Goal: Task Accomplishment & Management: Manage account settings

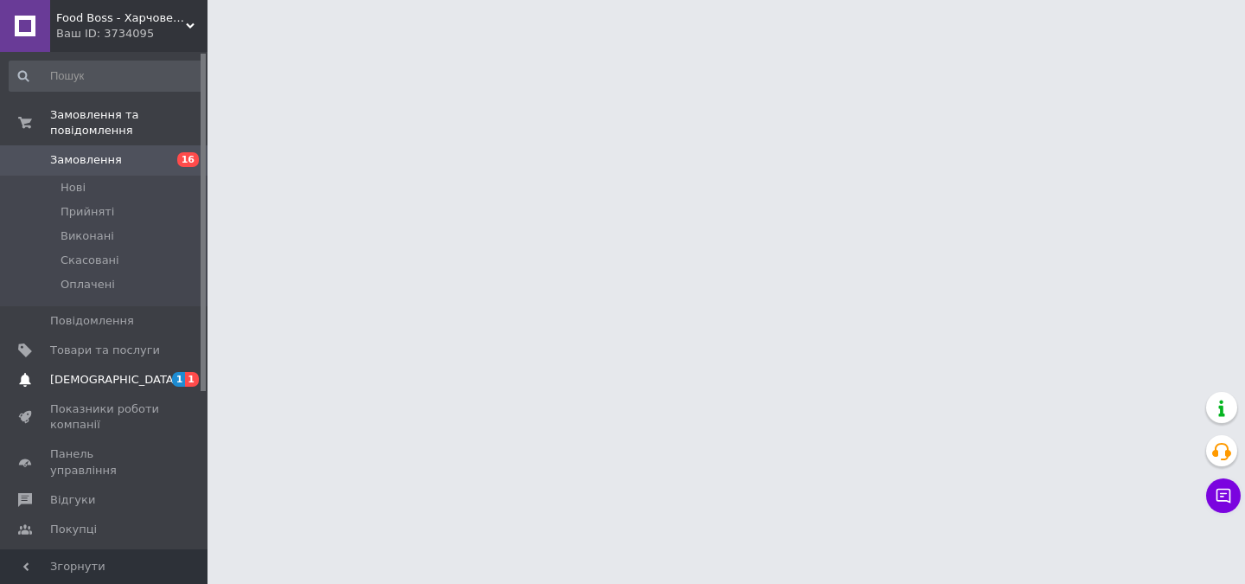
click at [181, 372] on span "1" at bounding box center [179, 379] width 14 height 15
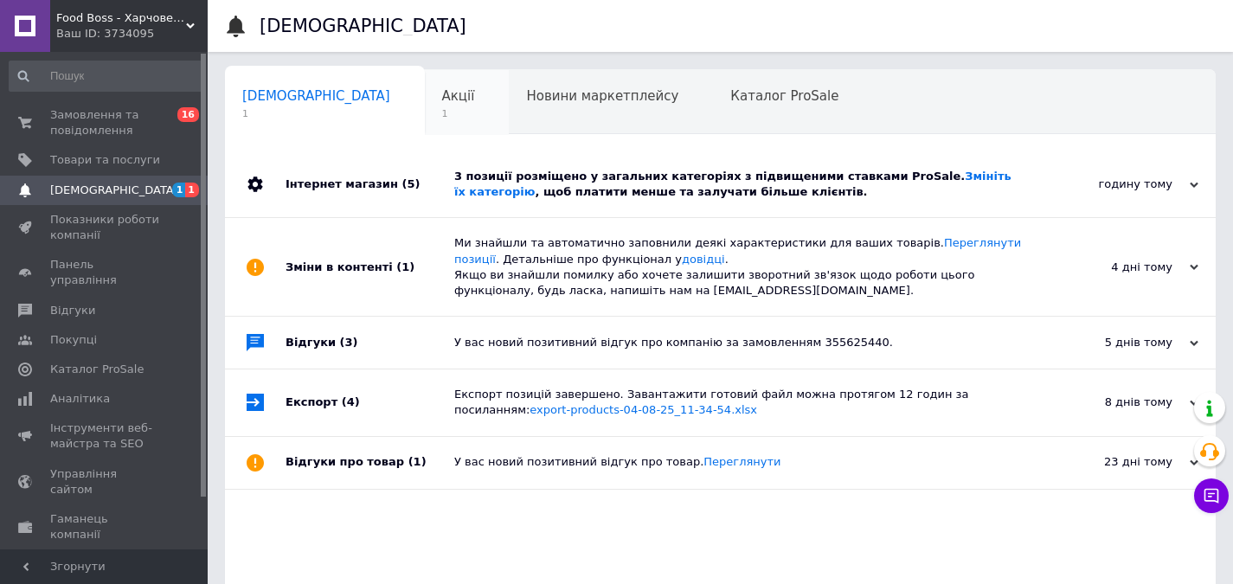
click at [425, 93] on div "Акції 1" at bounding box center [467, 103] width 85 height 66
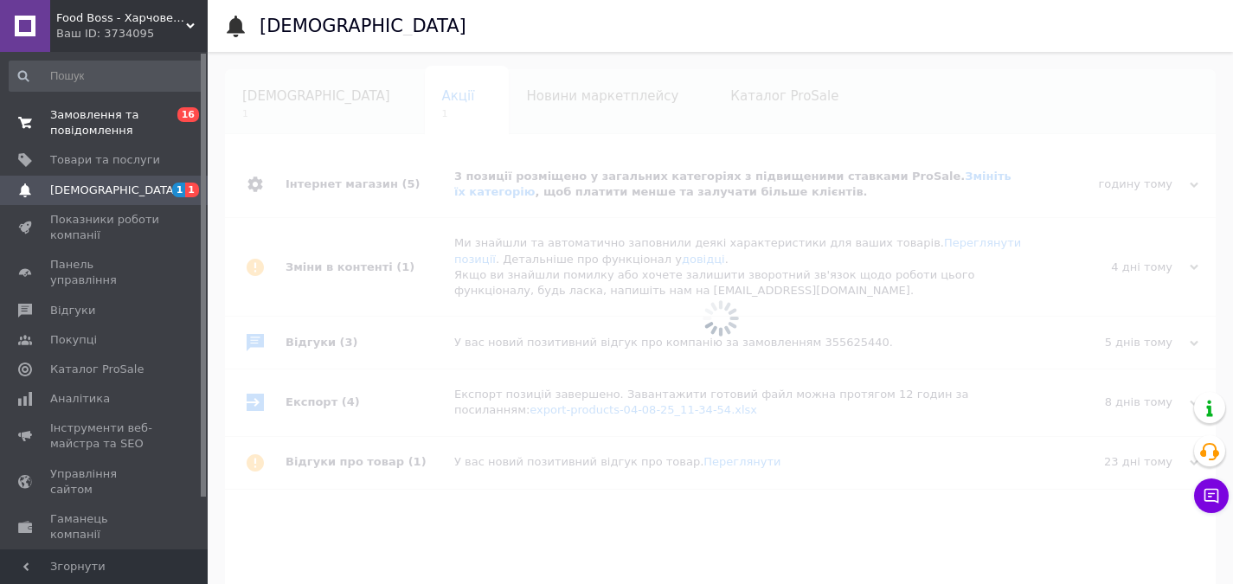
click at [138, 116] on span "Замовлення та повідомлення" at bounding box center [105, 122] width 110 height 31
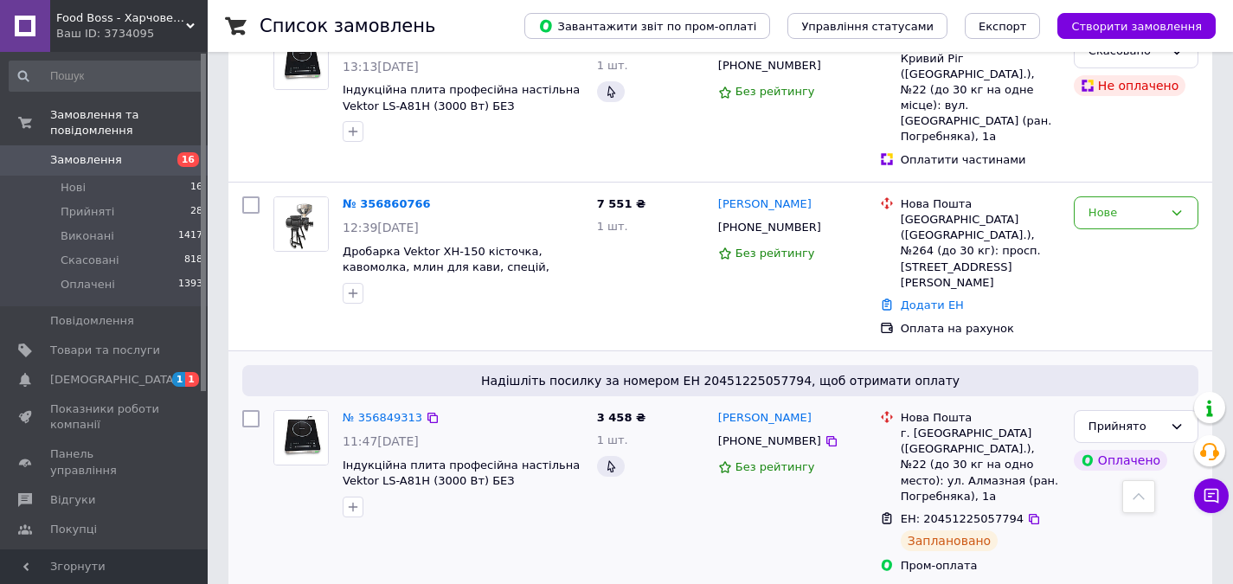
scroll to position [519, 0]
